Goal: Check status: Check status

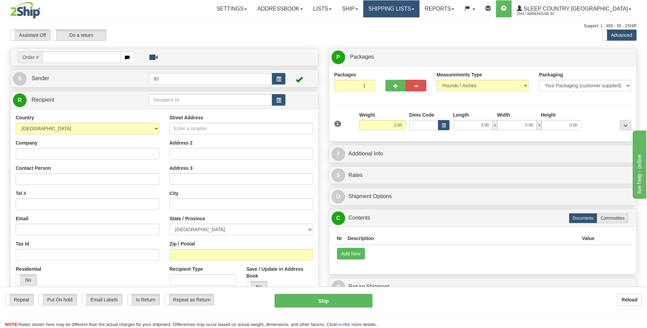
click at [419, 14] on link "Shipping lists" at bounding box center [391, 8] width 56 height 17
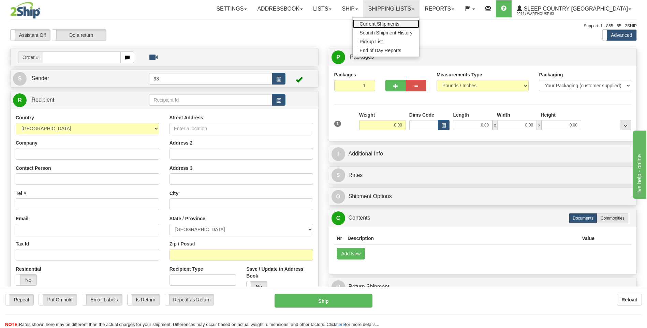
click at [399, 22] on span "Current Shipments" at bounding box center [379, 23] width 40 height 5
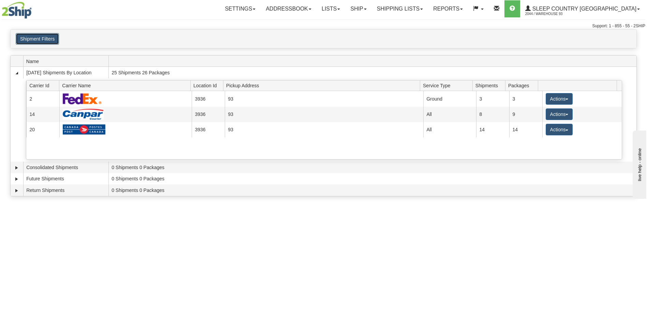
click at [41, 42] on button "Shipment Filters" at bounding box center [37, 39] width 43 height 12
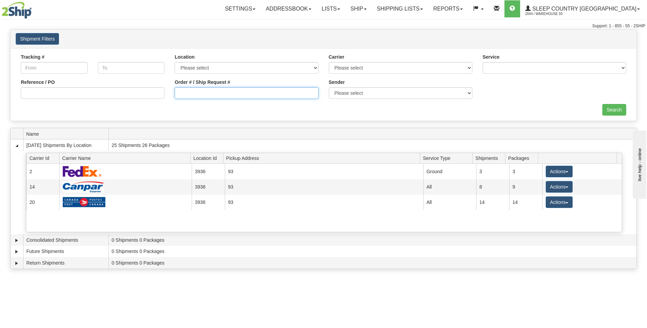
click at [189, 94] on input "Order # / Ship Request #" at bounding box center [247, 93] width 144 height 12
type input "9000i064468"
click at [621, 112] on input "Search" at bounding box center [614, 110] width 24 height 12
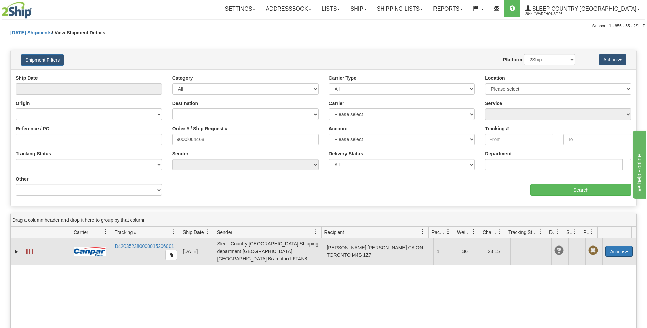
click at [616, 248] on button "Actions" at bounding box center [618, 251] width 27 height 11
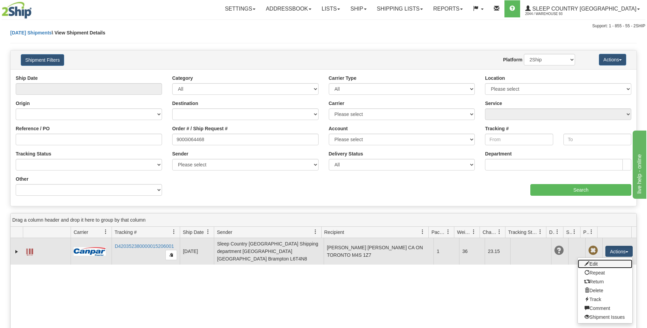
click at [603, 260] on link "Edit" at bounding box center [605, 264] width 55 height 9
